Goal: Information Seeking & Learning: Learn about a topic

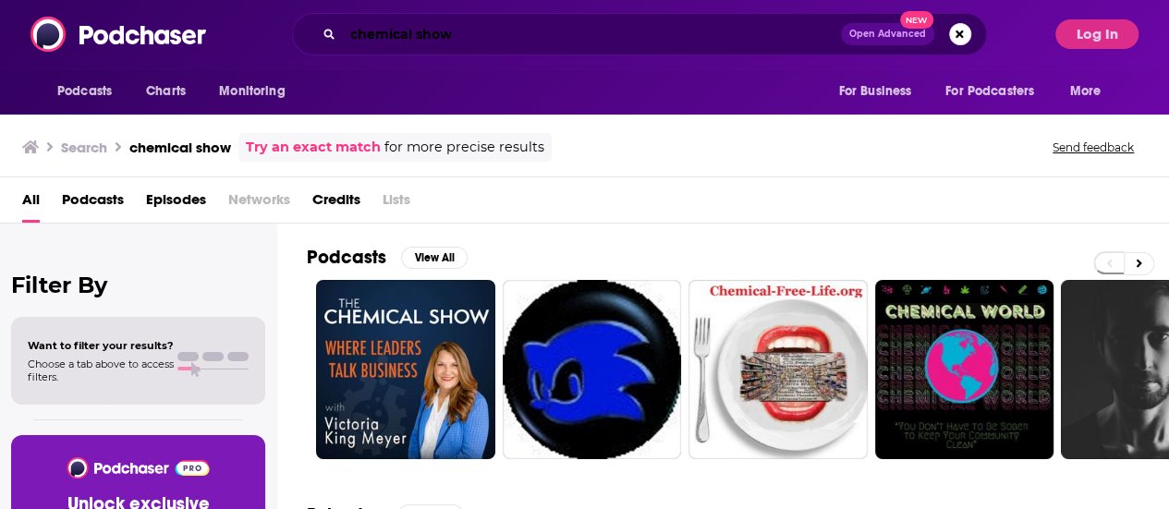
click at [597, 34] on input "chemical show" at bounding box center [592, 34] width 498 height 30
click at [597, 32] on input "chemical show" at bounding box center [592, 34] width 498 height 30
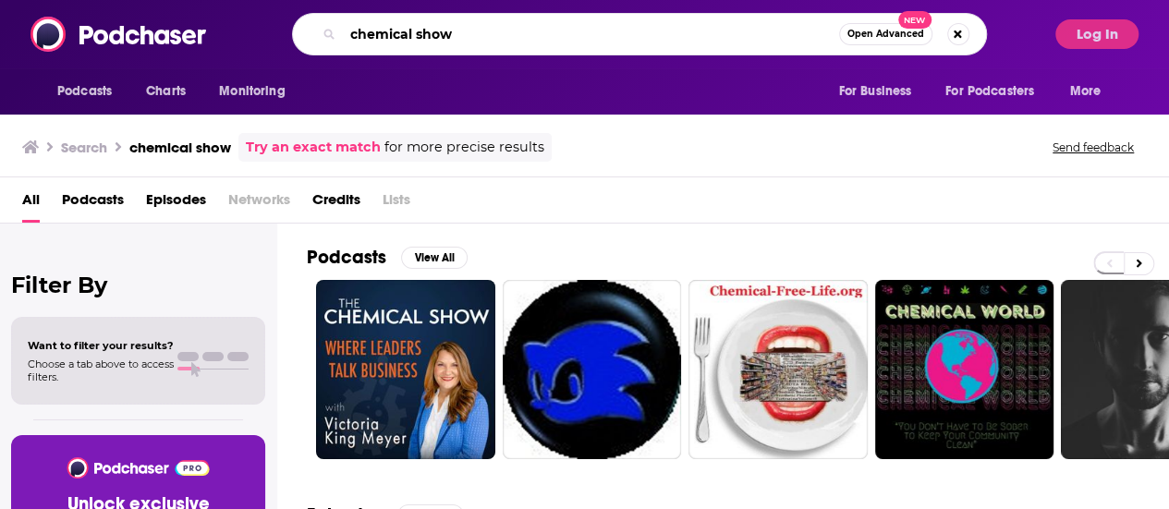
click at [597, 32] on input "chemical show" at bounding box center [591, 34] width 496 height 30
type input "composites weekly"
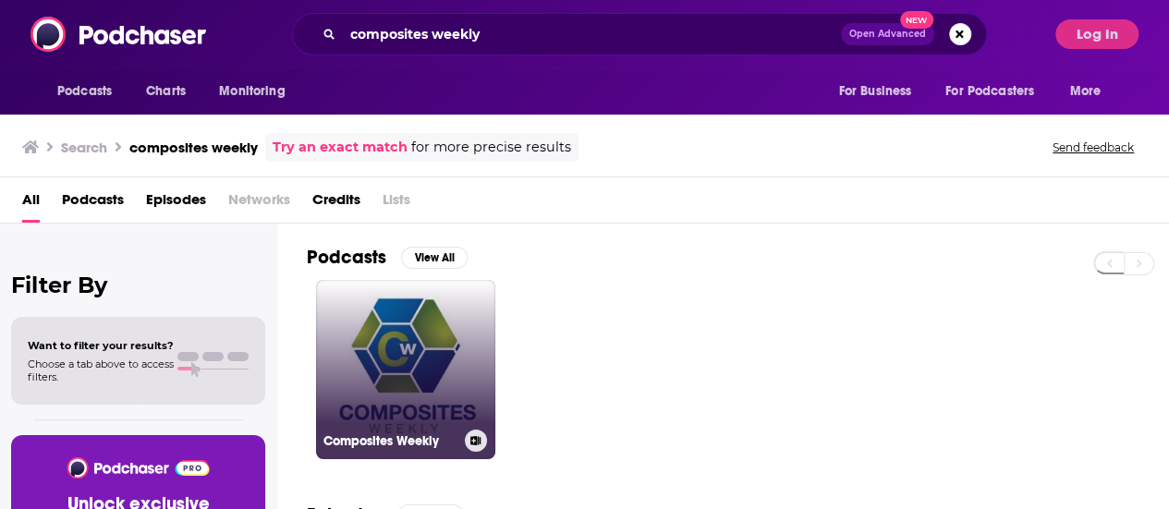
click at [441, 415] on link "Composites Weekly" at bounding box center [405, 369] width 179 height 179
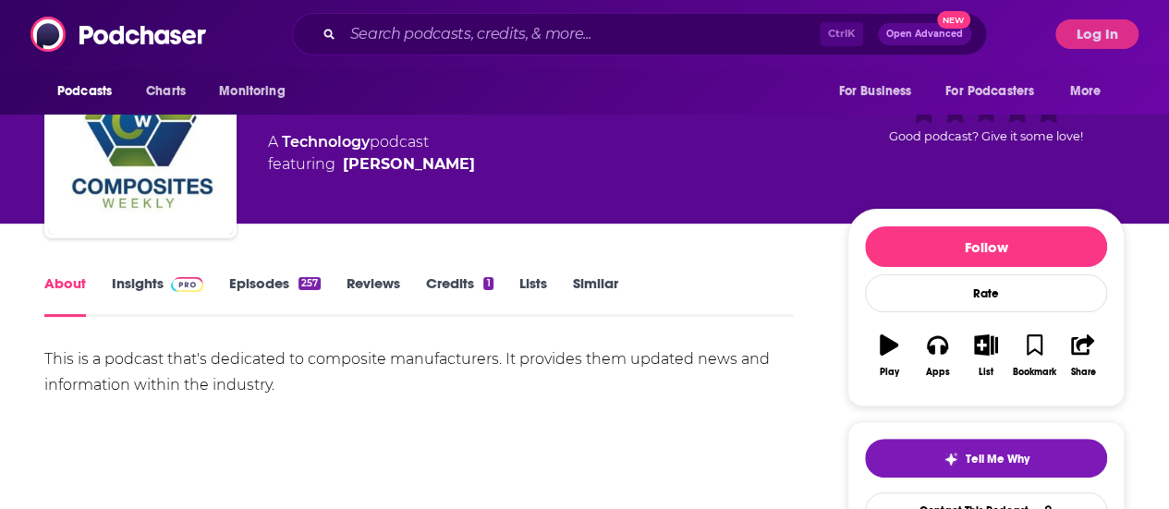
scroll to position [185, 0]
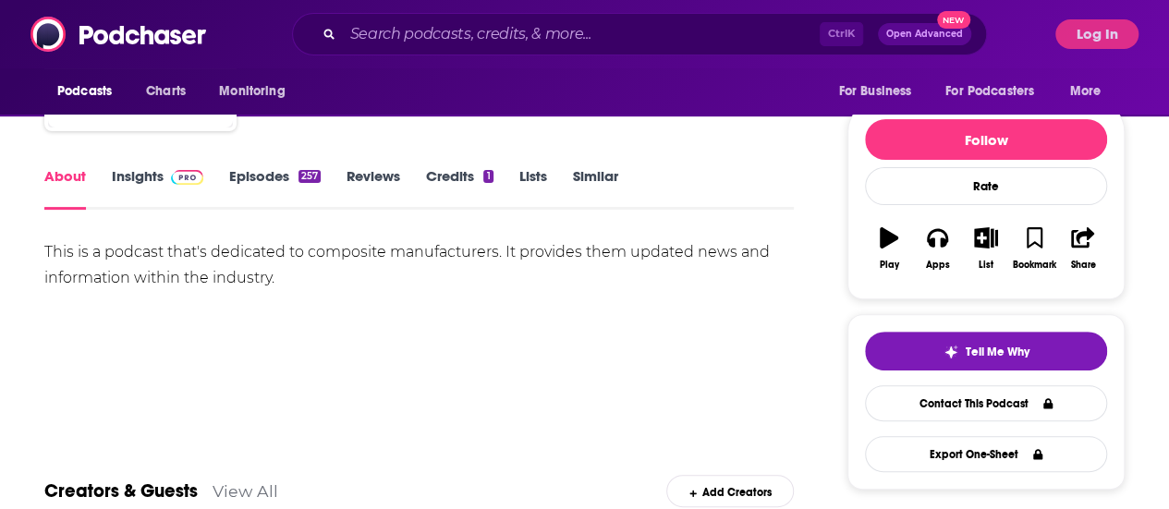
click at [115, 186] on link "Insights" at bounding box center [157, 188] width 91 height 42
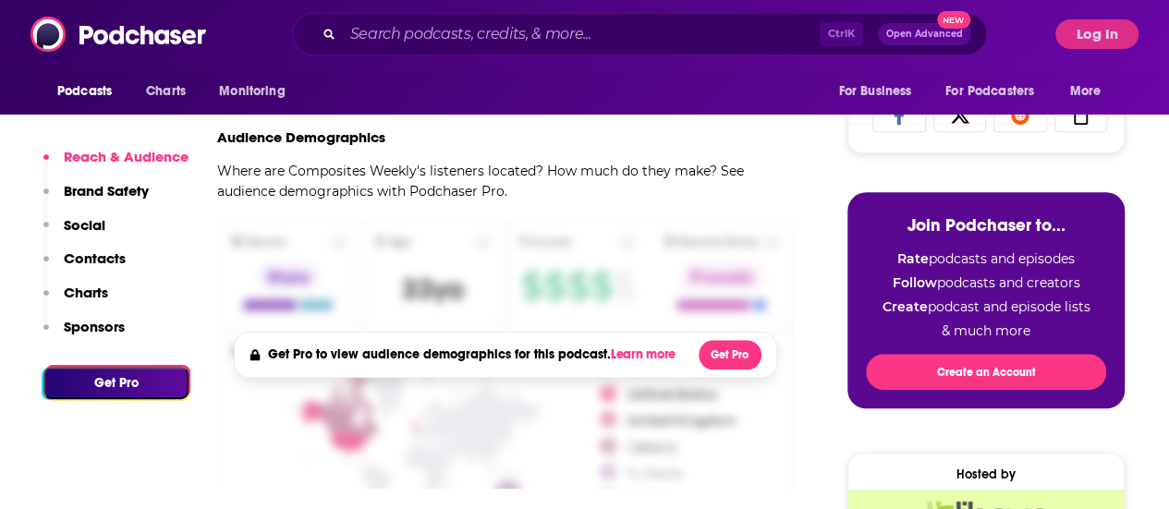
scroll to position [647, 0]
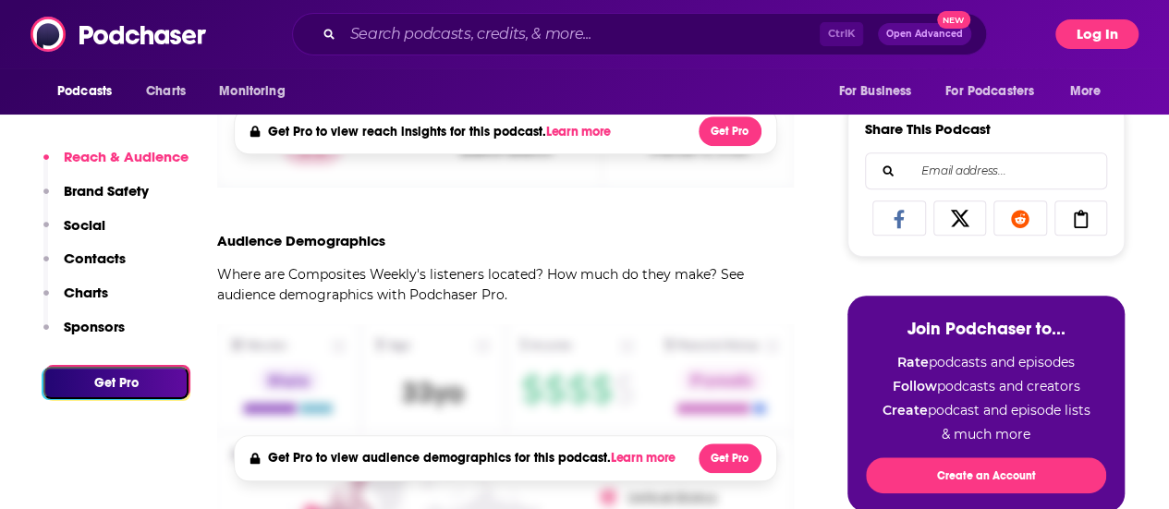
click at [1118, 37] on button "Log In" at bounding box center [1096, 34] width 83 height 30
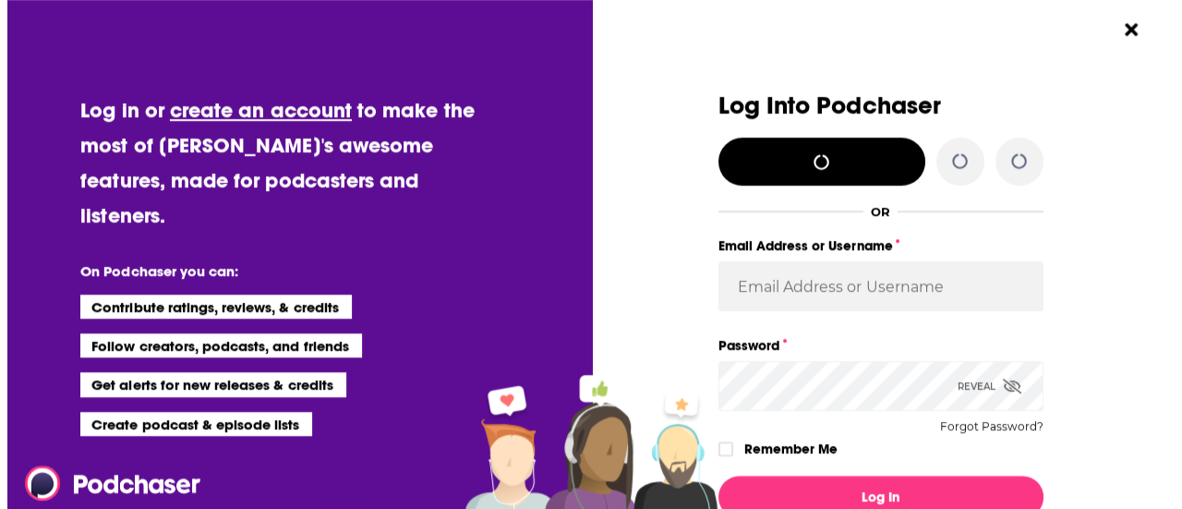
scroll to position [0, 0]
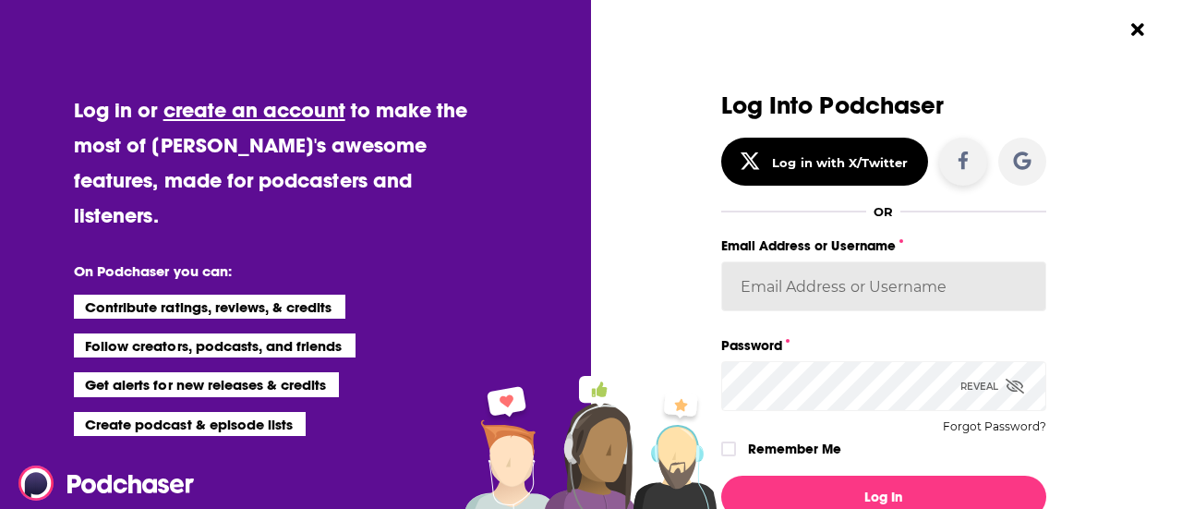
type input "havasformulab2b"
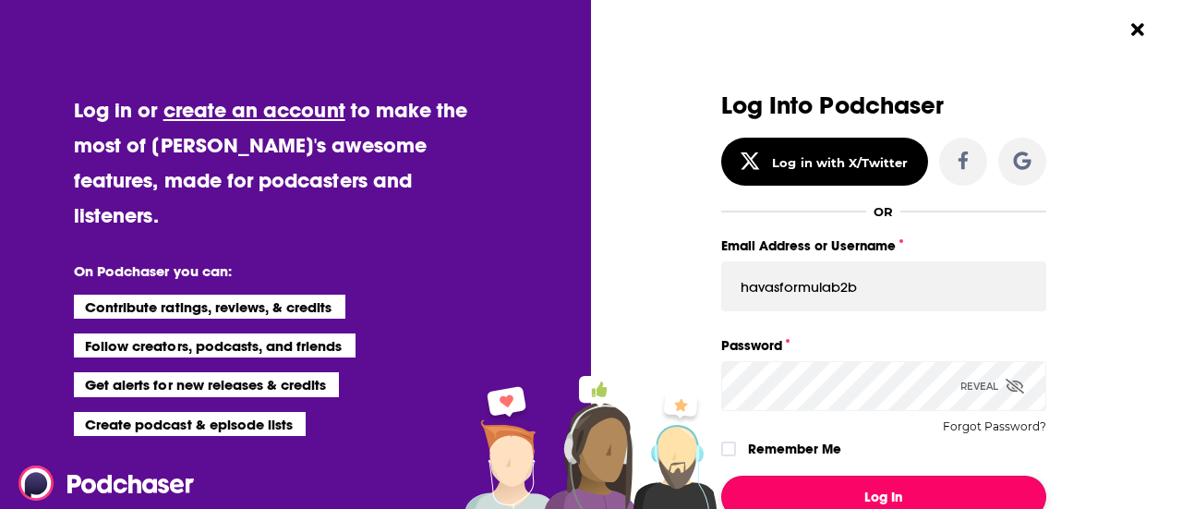
click at [880, 488] on button "Log In" at bounding box center [883, 497] width 325 height 42
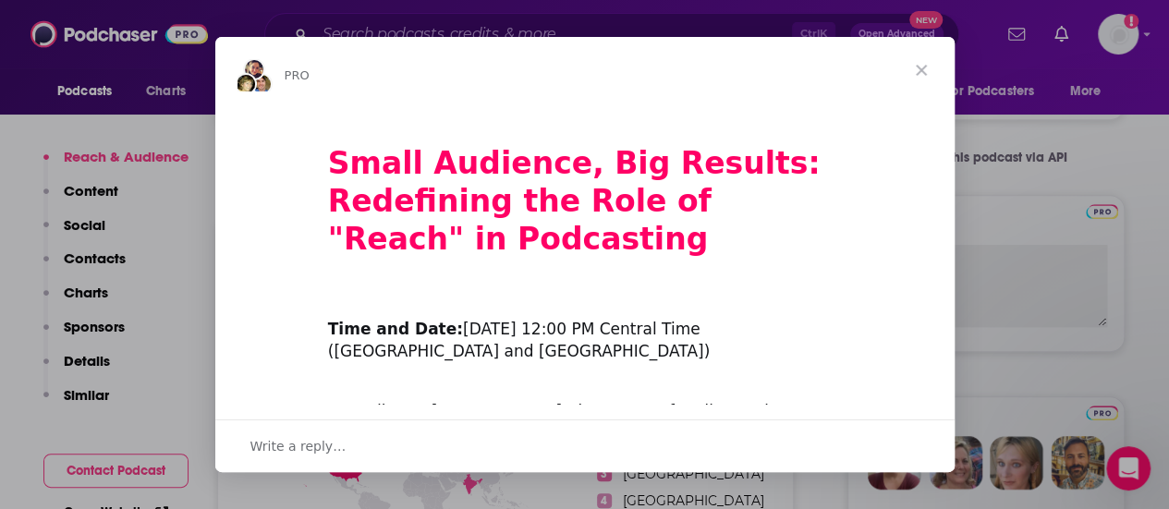
click at [926, 66] on span "Close" at bounding box center [921, 70] width 67 height 67
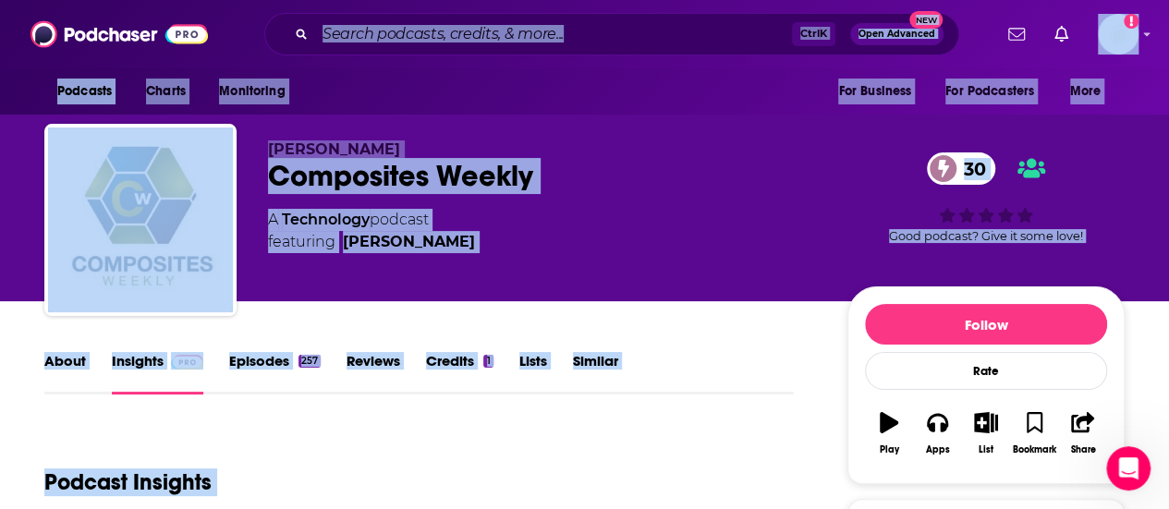
drag, startPoint x: 514, startPoint y: 498, endPoint x: 255, endPoint y: 26, distance: 538.3
copy div "Lore I Dolo Sitametc Adi Eli Seddoeiu Tem Incididunt Utla Etd m aliquae admin V…"
